Goal: Information Seeking & Learning: Find specific fact

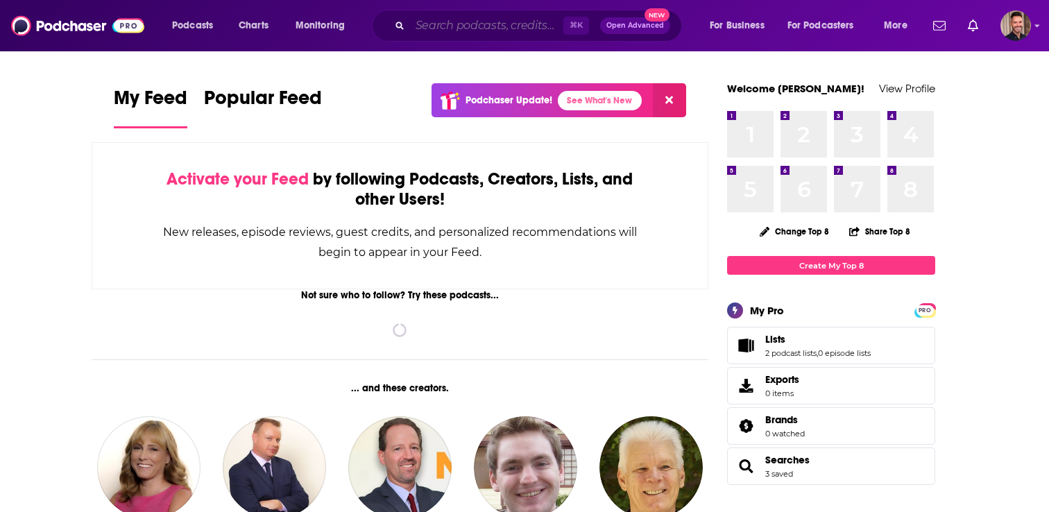
click at [426, 31] on input "Search podcasts, credits, & more..." at bounding box center [486, 26] width 153 height 22
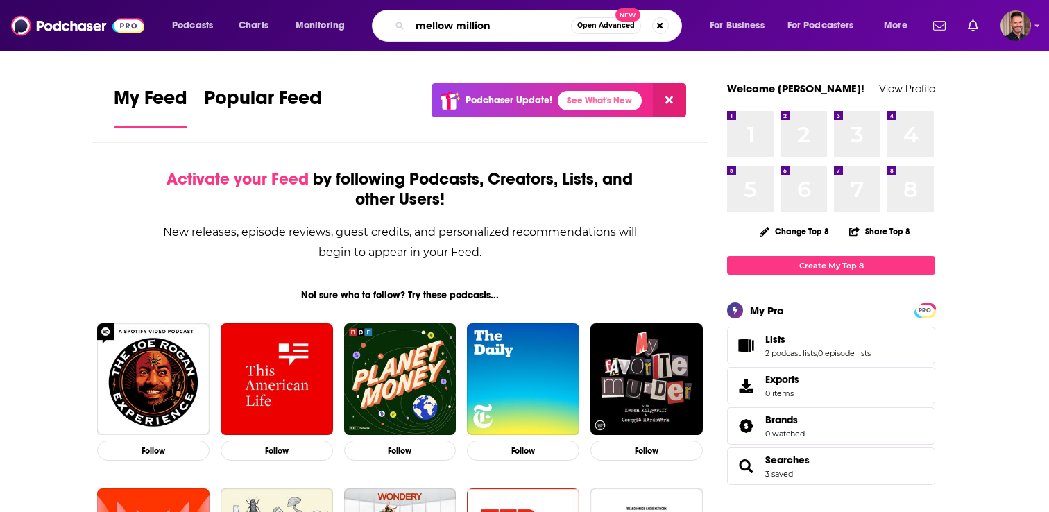
type input "mellow million"
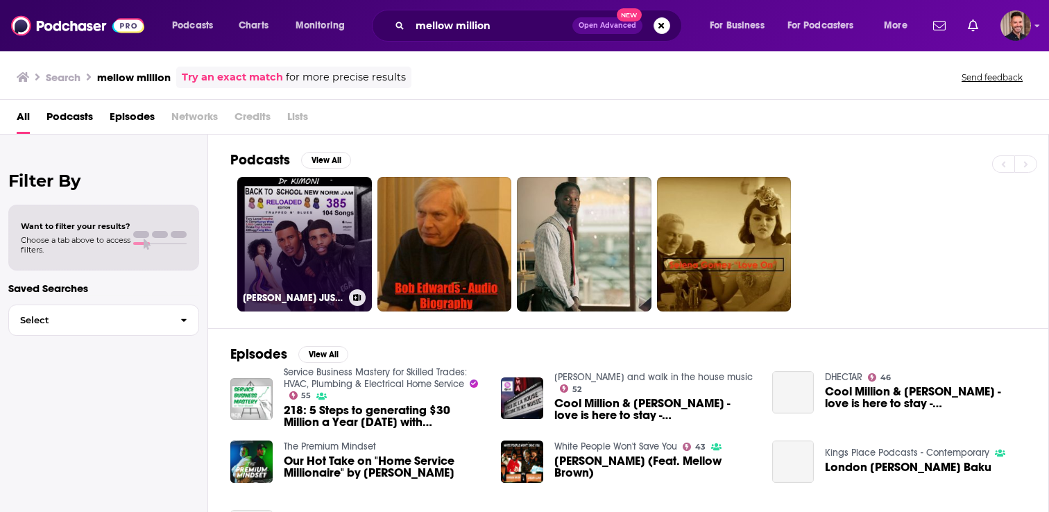
scroll to position [67, 0]
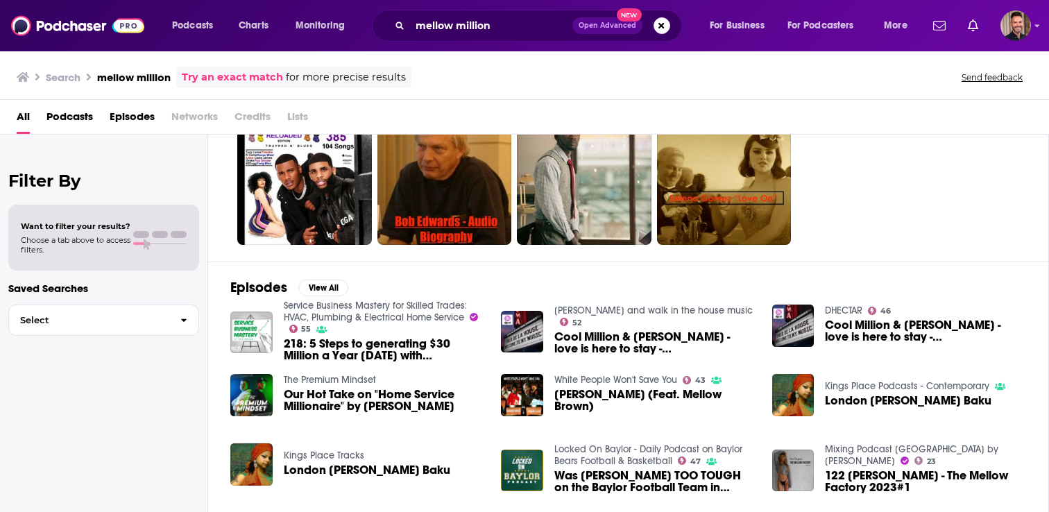
click at [47, 110] on span "Podcasts" at bounding box center [69, 119] width 46 height 28
